Goal: Ask a question

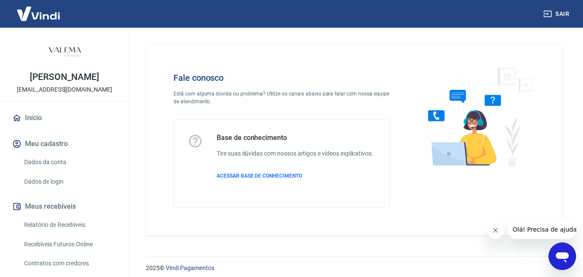
click at [562, 249] on icon "Abrir janela de mensagens" at bounding box center [562, 256] width 16 height 16
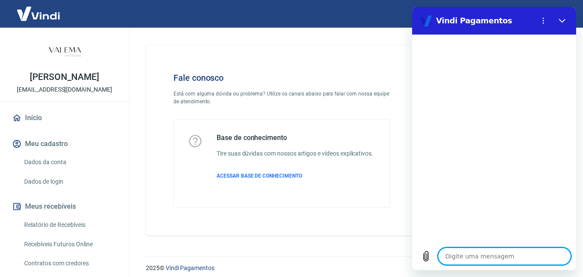
click at [523, 255] on textarea at bounding box center [504, 255] width 133 height 17
type textarea "o"
type textarea "x"
type textarea "oL"
type textarea "x"
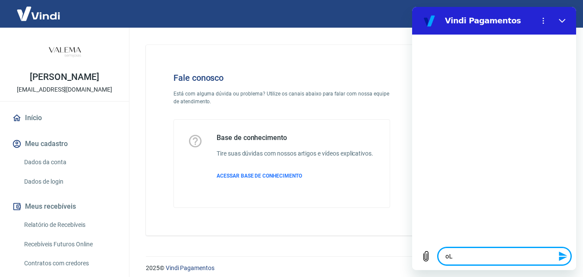
type textarea "oLÁ"
type textarea "x"
type textarea "oL"
type textarea "x"
type textarea "o"
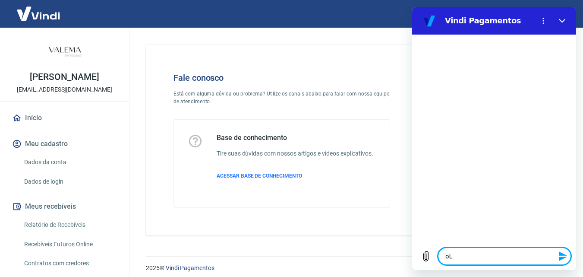
type textarea "x"
type textarea "O"
type textarea "x"
type textarea "Ol"
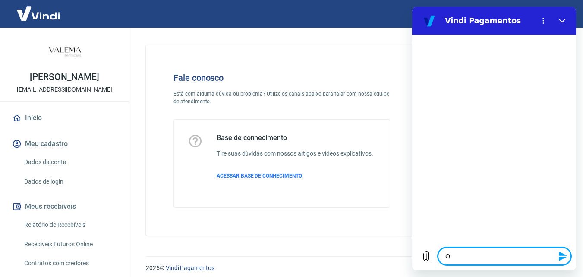
type textarea "x"
type textarea "Olá"
type textarea "x"
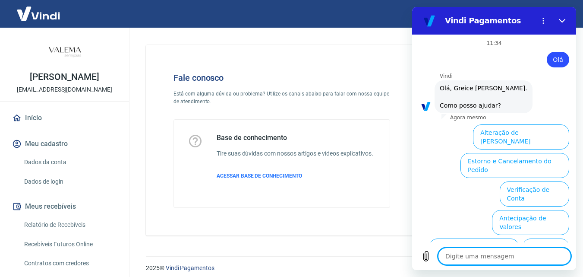
scroll to position [60, 0]
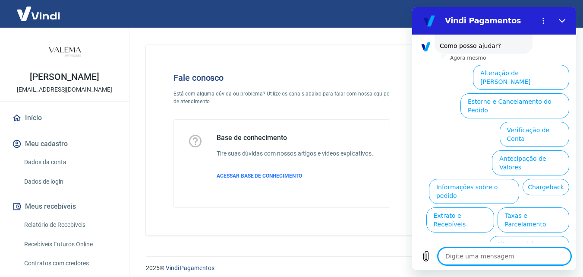
type textarea "O"
type textarea "x"
type textarea "Ol"
type textarea "x"
type textarea "Olá"
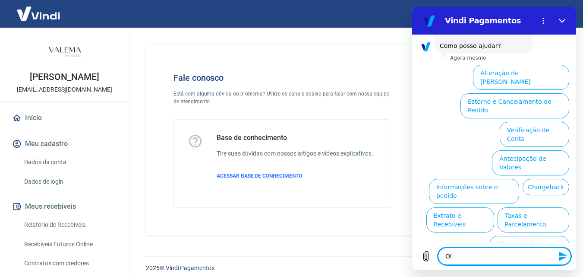
type textarea "x"
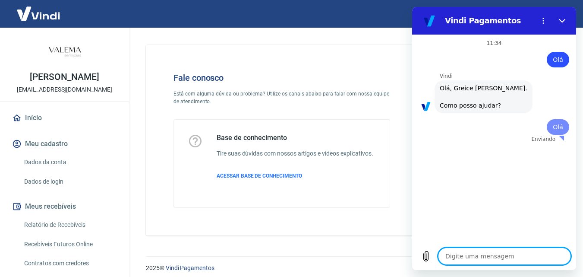
scroll to position [0, 0]
type textarea "x"
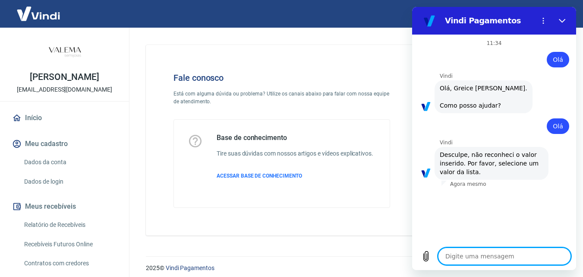
type textarea "O"
type textarea "x"
type textarea "Oá"
type textarea "x"
type textarea "O"
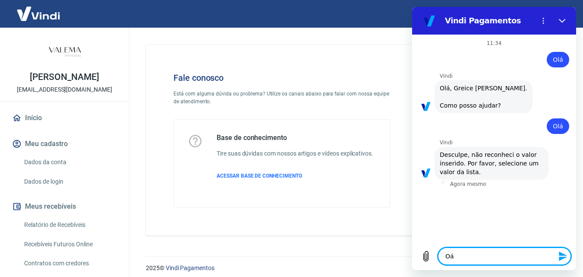
type textarea "x"
type textarea "Ol"
type textarea "x"
type textarea "Olá"
type textarea "x"
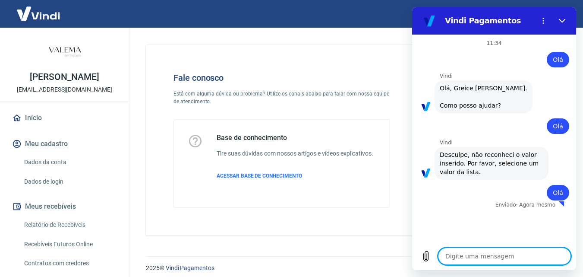
type textarea "x"
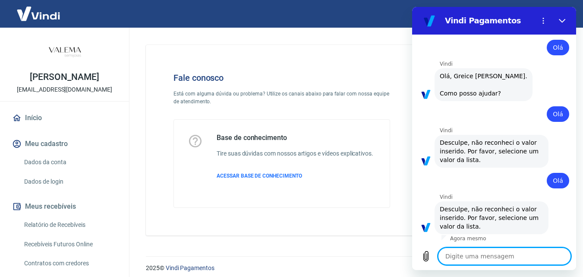
scroll to position [14, 0]
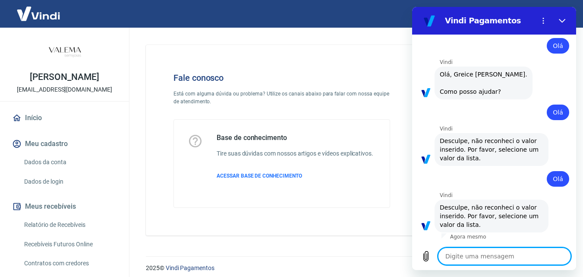
type textarea "F"
type textarea "x"
type textarea "Fa"
type textarea "x"
type textarea "Fal"
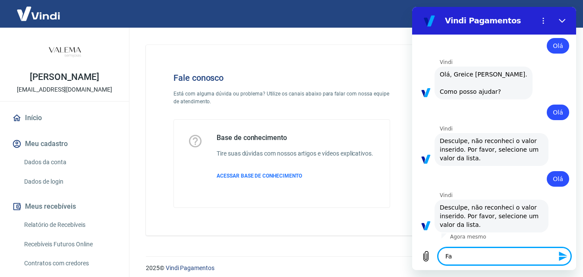
type textarea "x"
type textarea "Fala"
type textarea "x"
type textarea "Falar"
type textarea "x"
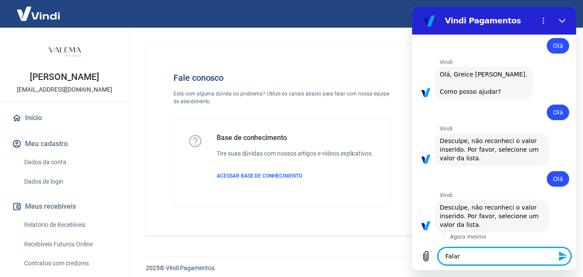
type textarea "Falar"
type textarea "x"
type textarea "Falar c"
type textarea "x"
type textarea "Falar co"
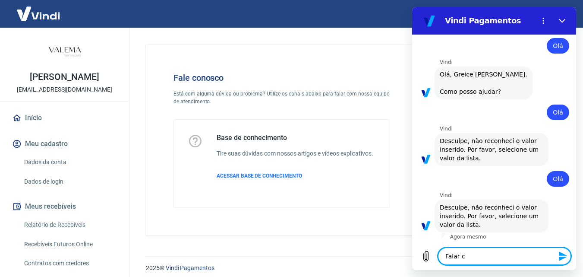
type textarea "x"
type textarea "Falar com"
type textarea "x"
type textarea "Falar com"
type textarea "x"
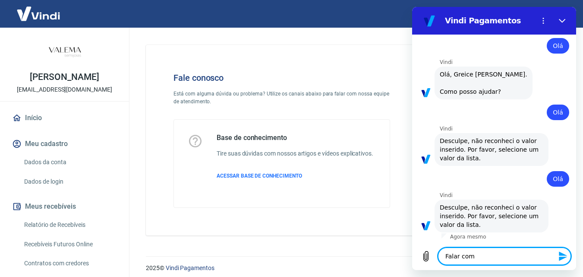
type textarea "Falar com u"
type textarea "x"
type textarea "Falar com um"
type textarea "x"
type textarea "Falar com um"
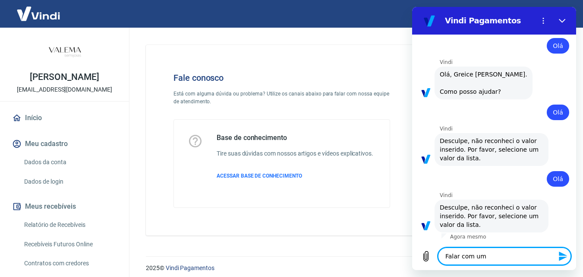
type textarea "x"
type textarea "Falar com um a"
type textarea "x"
type textarea "Falar com um at"
type textarea "x"
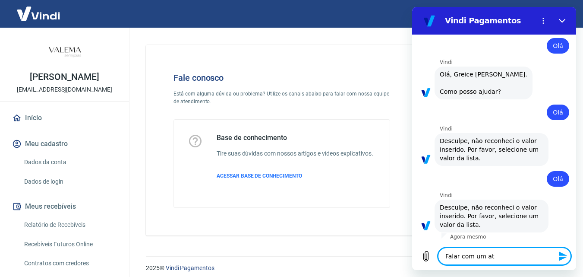
type textarea "Falar com um ate"
type textarea "x"
type textarea "Falar com um [GEOGRAPHIC_DATA]"
type textarea "x"
type textarea "Falar com um atend"
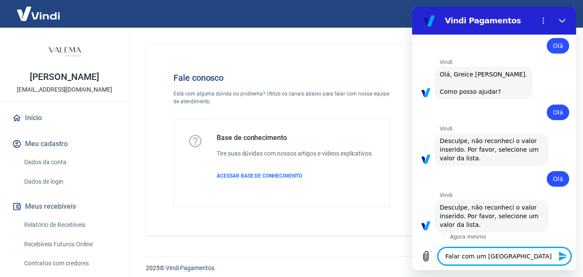
type textarea "x"
type textarea "Falar com um atende"
type textarea "x"
type textarea "Falar com um atenden"
type textarea "x"
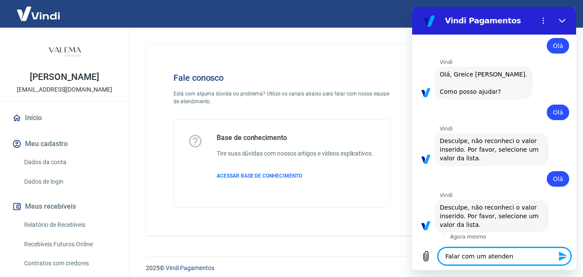
type textarea "Falar com um atendent"
type textarea "x"
type textarea "Falar com um atendente"
type textarea "x"
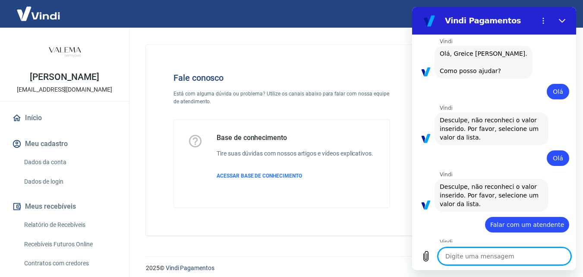
type textarea "x"
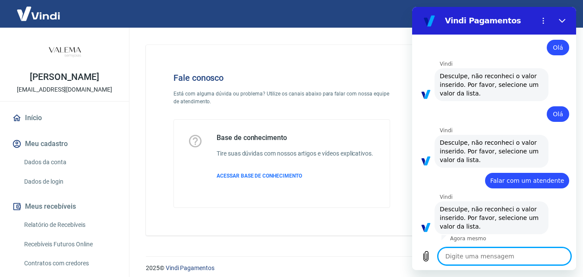
scroll to position [80, 0]
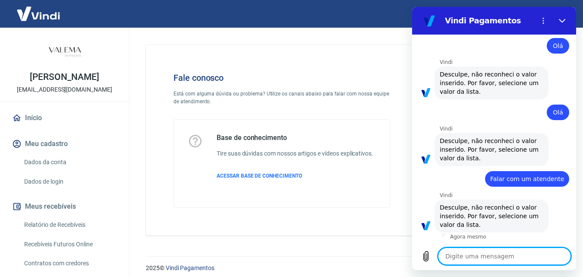
type textarea "O"
type textarea "x"
type textarea "Ol"
type textarea "x"
type textarea "Olá"
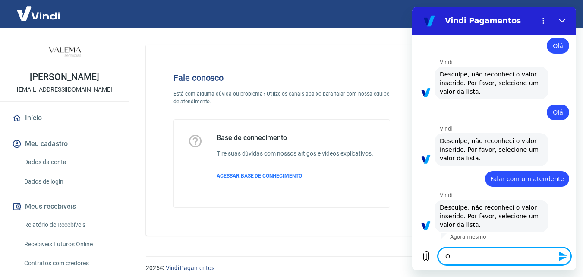
type textarea "x"
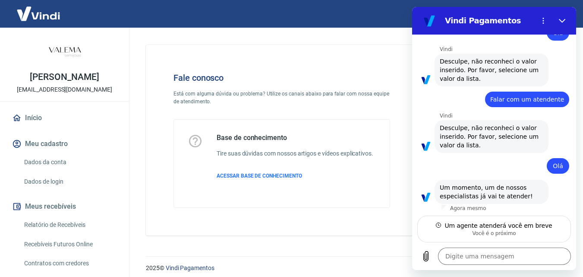
scroll to position [161, 0]
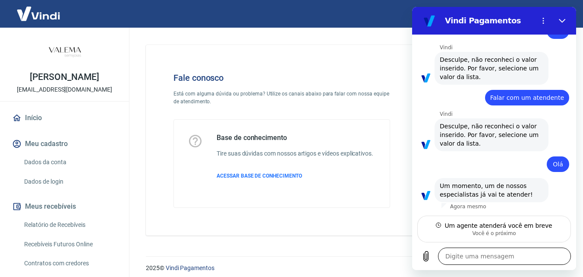
type textarea "x"
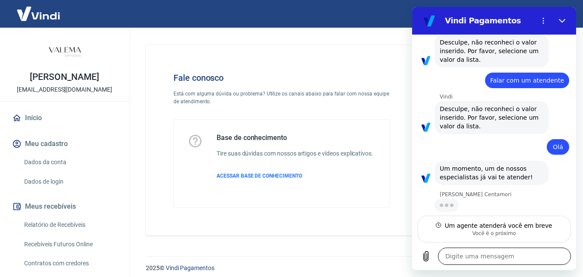
scroll to position [178, 0]
click at [491, 258] on textarea at bounding box center [504, 255] width 133 height 17
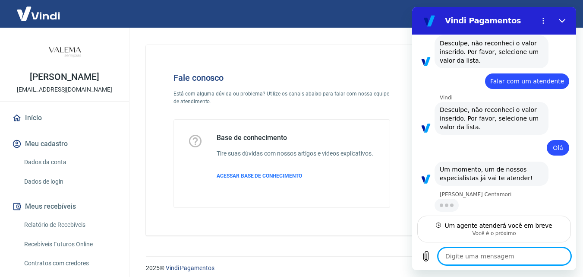
type textarea "O"
type textarea "x"
type textarea "Ol"
type textarea "x"
type textarea "Olá"
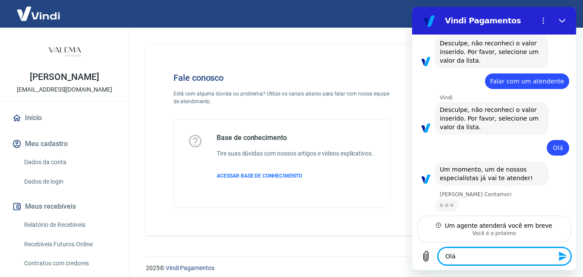
type textarea "x"
type textarea "Olá M"
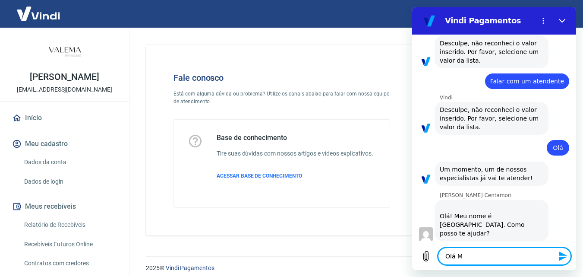
type textarea "x"
type textarea "Olá Ma"
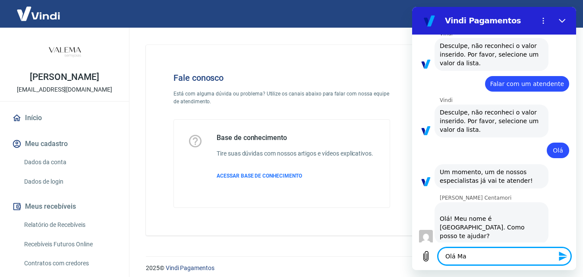
type textarea "x"
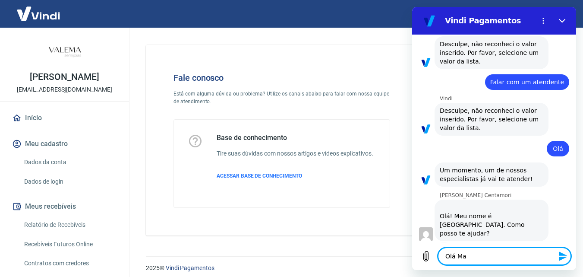
type textarea "Olá Mar"
type textarea "x"
type textarea "[PERSON_NAME]"
type textarea "x"
type textarea "[PERSON_NAME]"
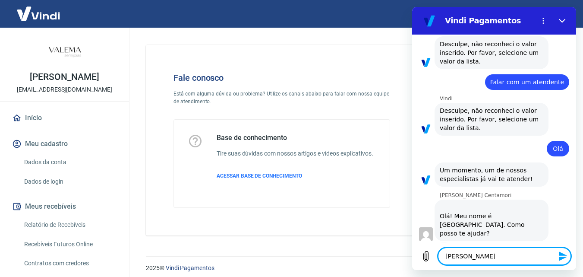
type textarea "x"
type textarea "[PERSON_NAME]"
type textarea "x"
type textarea "[PERSON_NAME]"
type textarea "x"
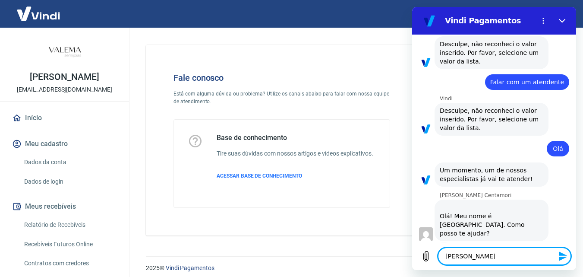
type textarea "Olá Mariana,"
type textarea "x"
type textarea "Olá Mariana,"
type textarea "x"
type textarea "Olá Mariana,"
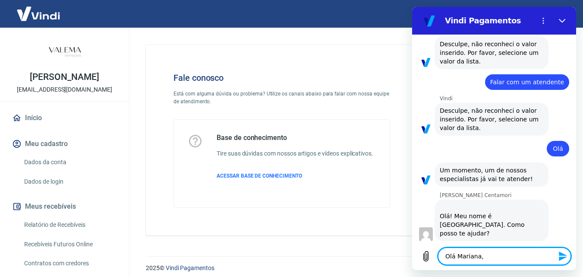
type textarea "x"
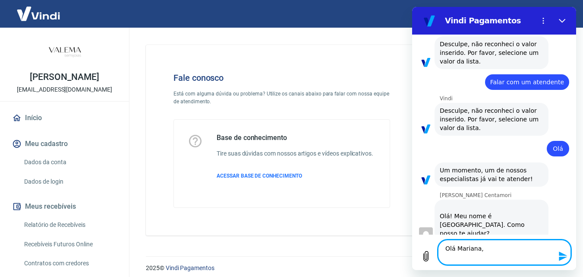
scroll to position [179, 0]
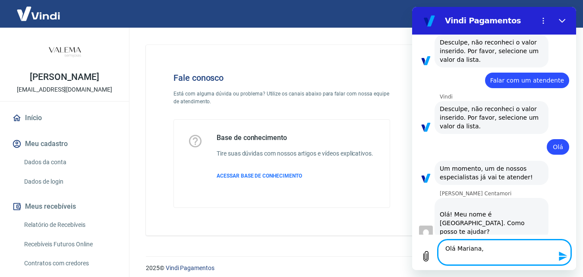
type textarea "[PERSON_NAME], G"
type textarea "x"
type textarea "Olá Mariana, Go"
type textarea "x"
type textarea "[PERSON_NAME], Gos"
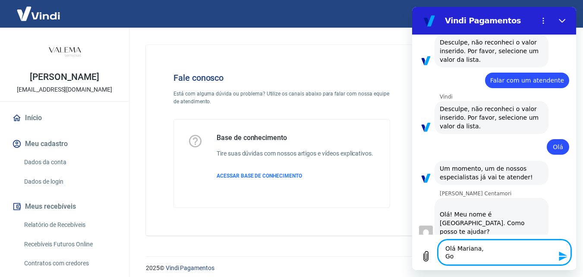
type textarea "x"
type textarea "[PERSON_NAME], Gost"
type textarea "x"
type textarea "[PERSON_NAME], Gosta"
type textarea "x"
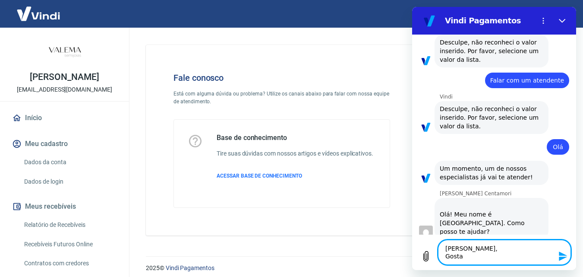
type textarea "[PERSON_NAME], Gostar"
type textarea "x"
type textarea "[PERSON_NAME], Gostari"
type textarea "x"
type textarea "[PERSON_NAME], Gostaria"
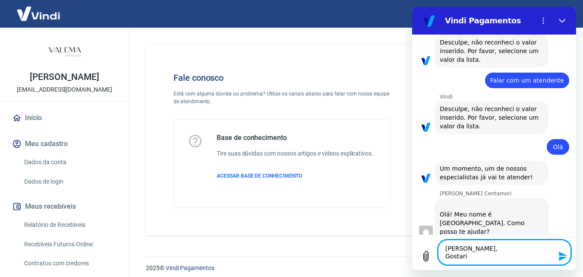
type textarea "x"
type textarea "[PERSON_NAME], Gostaria"
type textarea "x"
type textarea "[PERSON_NAME], Gostaria d"
type textarea "x"
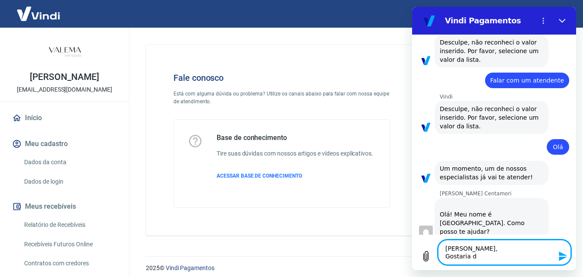
type textarea "[PERSON_NAME], Gostaria de"
type textarea "x"
type textarea "[PERSON_NAME], Gostaria de"
type textarea "x"
type textarea "[PERSON_NAME], Gostaria de c"
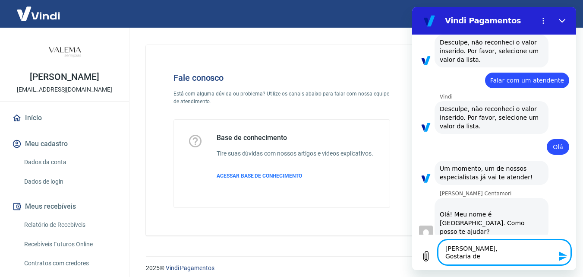
type textarea "x"
type textarea "[PERSON_NAME], Gostaria de co"
type textarea "x"
type textarea "[PERSON_NAME], Gostaria de con"
type textarea "x"
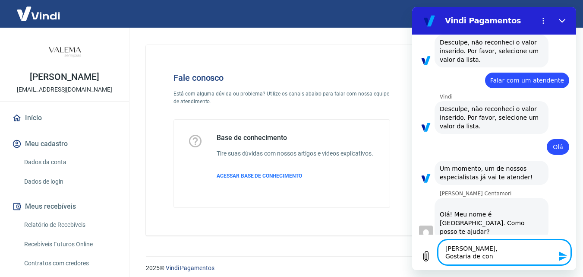
type textarea "[PERSON_NAME], Gostaria de conf"
type textarea "x"
type textarea "[PERSON_NAME], Gostaria de confri"
type textarea "x"
type textarea "[PERSON_NAME], Gostaria de confr"
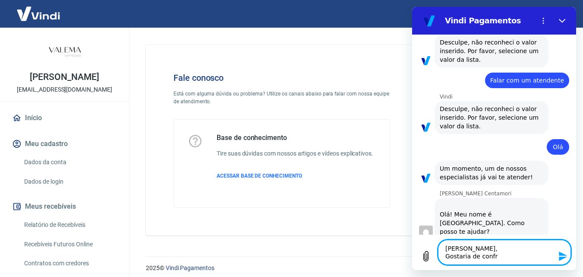
type textarea "x"
type textarea "[PERSON_NAME], Gostaria de conf"
type textarea "x"
type textarea "[PERSON_NAME], Gostaria de confi"
type textarea "x"
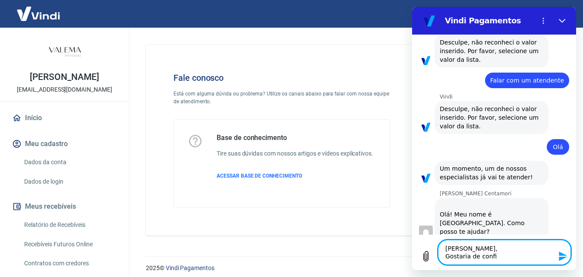
type textarea "[PERSON_NAME], Gostaria de confir"
type textarea "x"
type textarea "[PERSON_NAME], Gostaria de confirm"
type textarea "x"
type textarea "[PERSON_NAME], Gostaria de confirma"
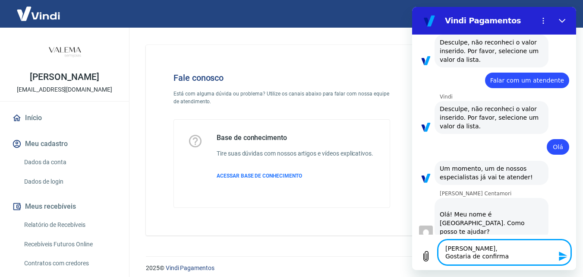
type textarea "x"
type textarea "[PERSON_NAME], Gostaria de confirmar"
type textarea "x"
type textarea "[PERSON_NAME], Gostaria de confirmar"
type textarea "x"
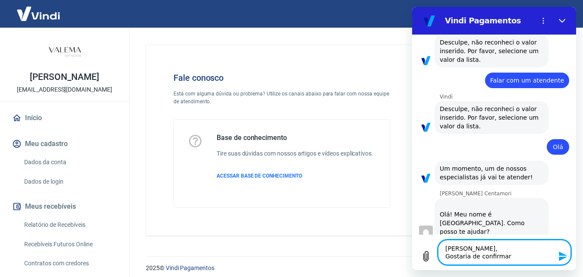
type textarea "[PERSON_NAME], Gostaria de confirmar s"
type textarea "x"
type textarea "[PERSON_NAME], Gostaria de confirmar se"
type textarea "x"
type textarea "[PERSON_NAME], Gostaria de confirmar se"
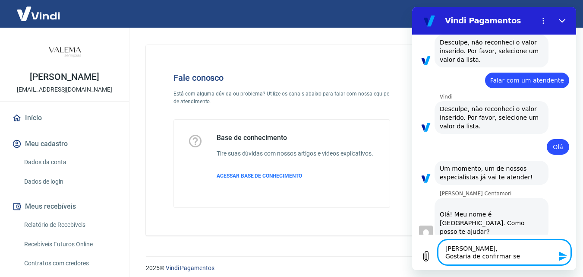
type textarea "x"
type textarea "[PERSON_NAME], [PERSON_NAME] de confirmar se a"
type textarea "x"
type textarea "[PERSON_NAME], [PERSON_NAME] de confirmar se a"
type textarea "x"
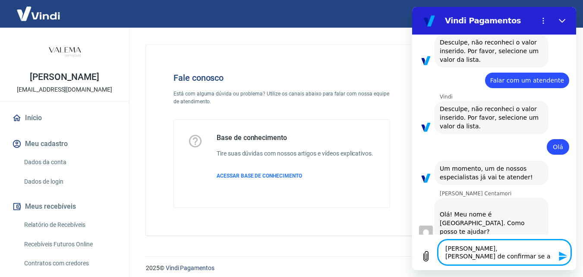
type textarea "[PERSON_NAME], [PERSON_NAME] de confirmar se a"
type textarea "x"
type textarea "[PERSON_NAME], Gostaria de confirmar se"
type textarea "x"
type textarea "[PERSON_NAME], Gostaria de confirmar se n"
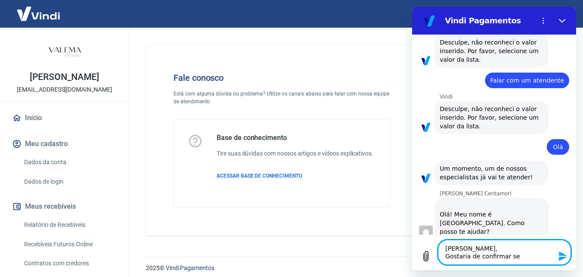
type textarea "x"
type textarea "[PERSON_NAME], Gostaria de confirmar se no"
type textarea "x"
type textarea "[PERSON_NAME], Gostaria de confirmar se nos"
type textarea "x"
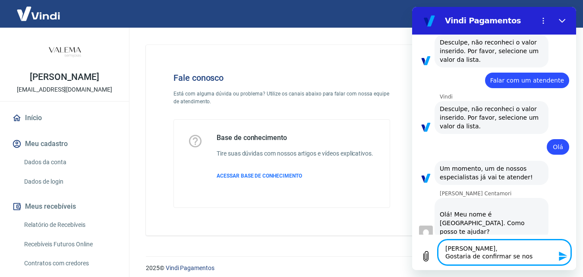
type textarea "[PERSON_NAME], Gostaria de confirmar se noss"
type textarea "x"
type textarea "[PERSON_NAME], Gostaria de confirmar se nosso"
type textarea "x"
type textarea "[PERSON_NAME], Gostaria de confirmar se nossos"
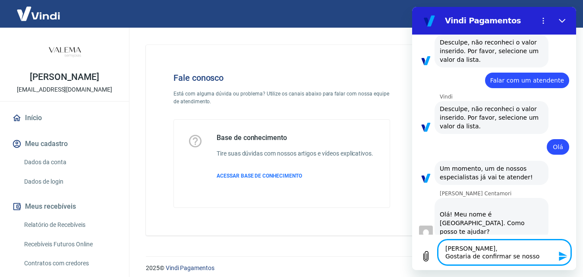
type textarea "x"
type textarea "[PERSON_NAME], Gostaria de confirmar se nossos"
type textarea "x"
type textarea "[PERSON_NAME], Gostaria de confirmar se nossos d"
type textarea "x"
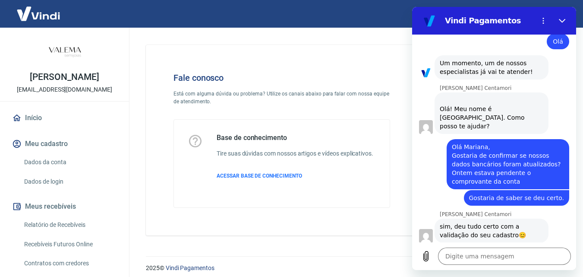
scroll to position [286, 0]
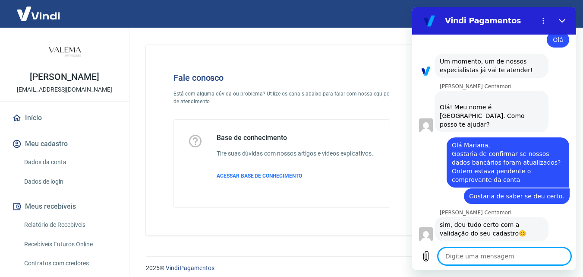
click at [510, 256] on textarea at bounding box center [504, 255] width 133 height 17
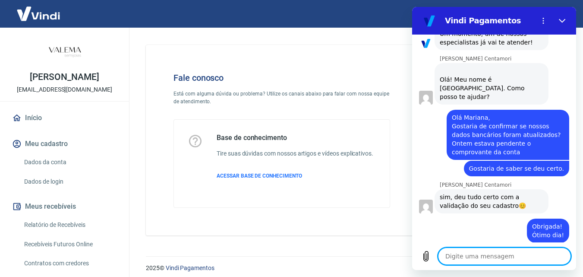
scroll to position [315, 0]
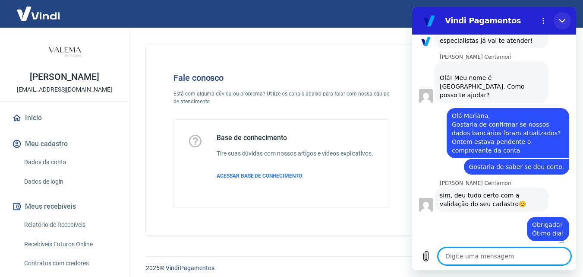
click at [561, 22] on icon "Fechar" at bounding box center [562, 21] width 6 height 4
